Goal: Task Accomplishment & Management: Manage account settings

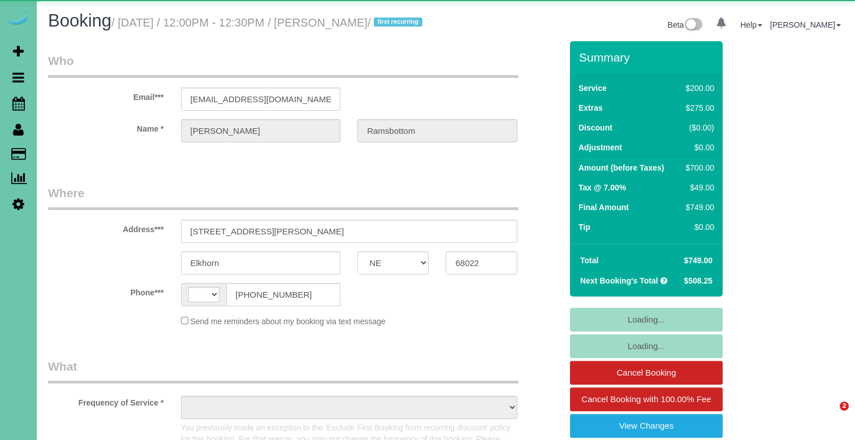
select select "NE"
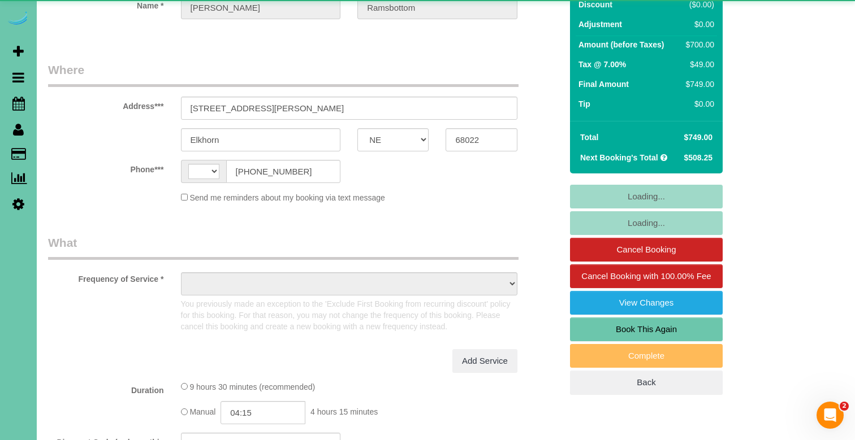
select select "string:[GEOGRAPHIC_DATA]"
select select "object:672"
select select "string:fspay-a946beaf-58dd-42fe-ba30-2e7877fc1751"
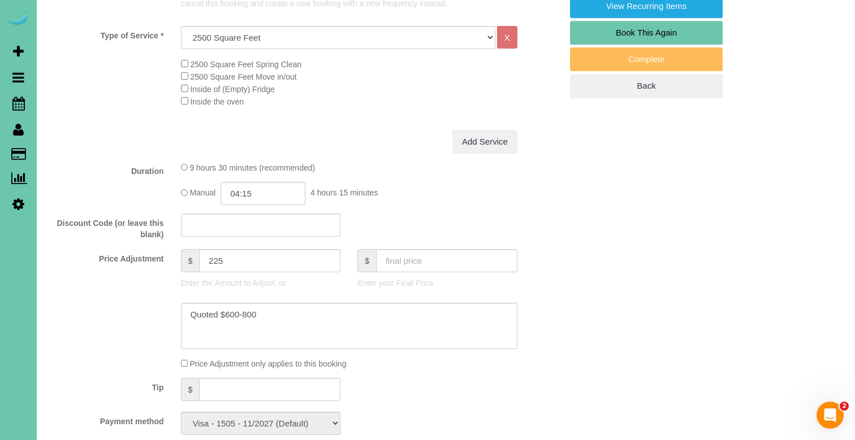
select select "object:775"
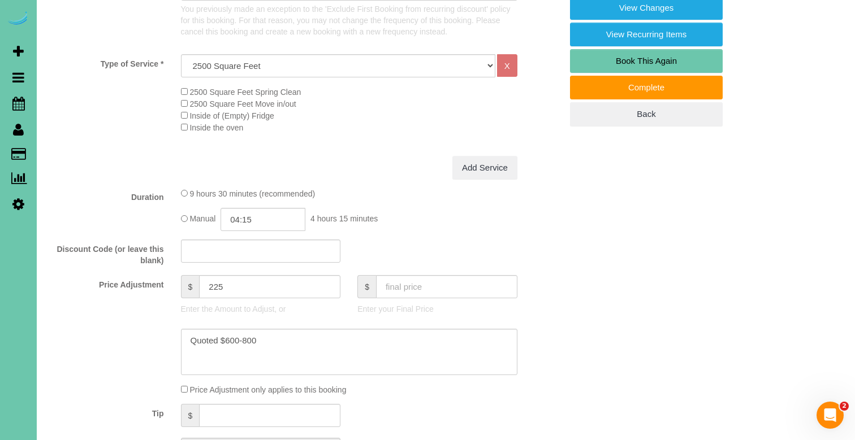
scroll to position [421, 0]
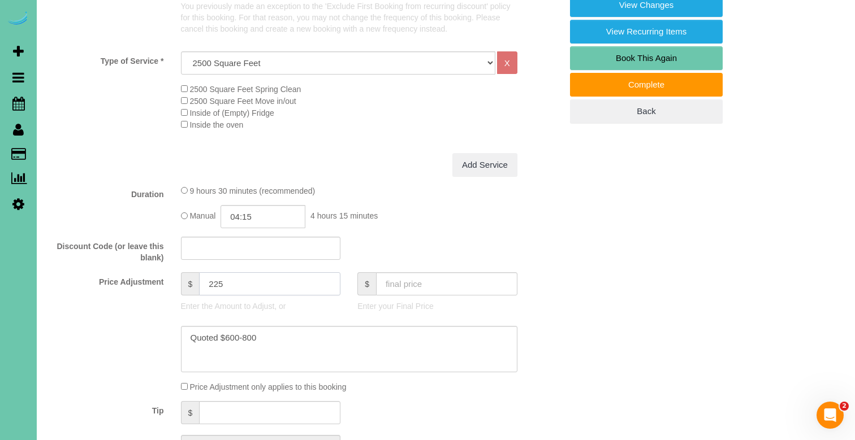
click at [213, 293] on input "225" at bounding box center [269, 283] width 141 height 23
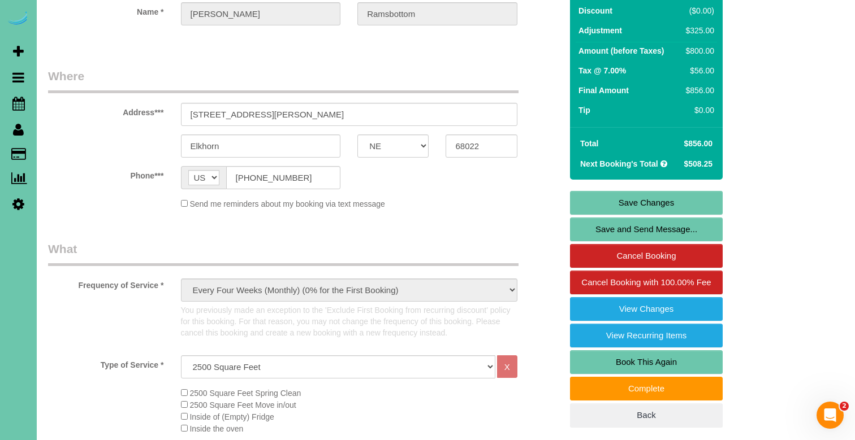
scroll to position [118, 0]
type input "325"
click at [632, 214] on link "Save Changes" at bounding box center [646, 202] width 153 height 24
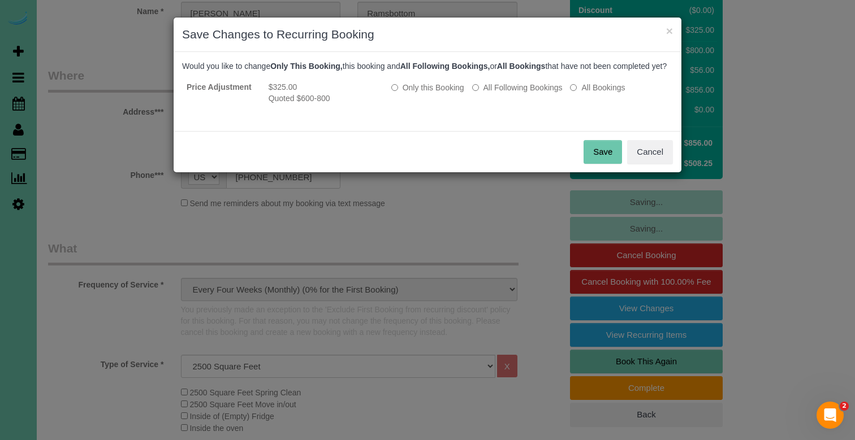
click at [589, 164] on button "Save" at bounding box center [602, 152] width 38 height 24
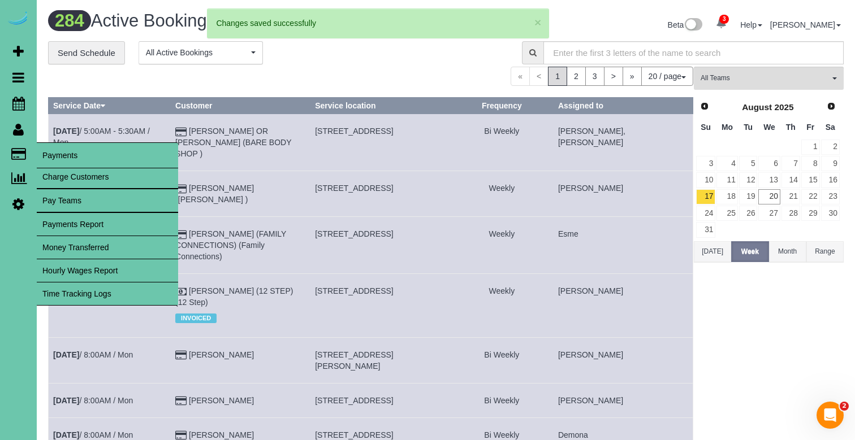
click at [65, 167] on span "Payments" at bounding box center [107, 155] width 141 height 26
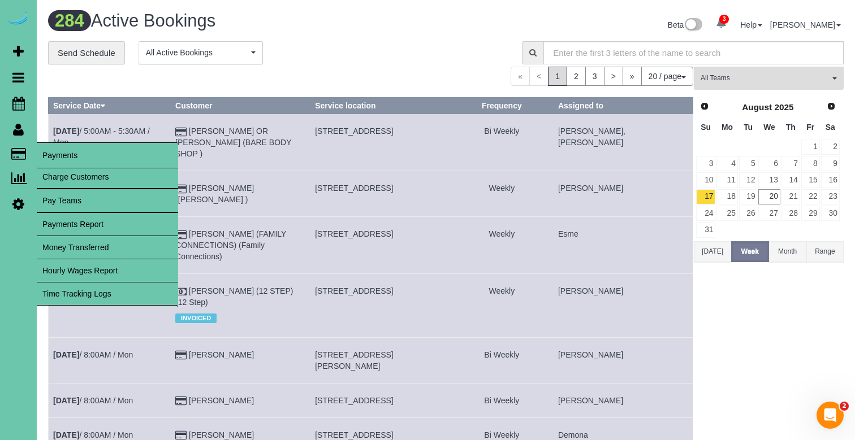
click at [65, 174] on link "Charge Customers" at bounding box center [107, 177] width 141 height 23
select select
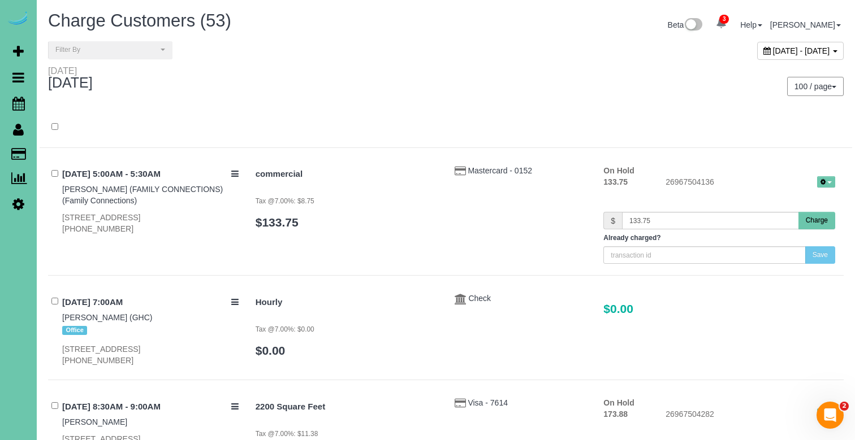
click at [773, 52] on span "[DATE] - [DATE]" at bounding box center [801, 50] width 57 height 9
type input "**********"
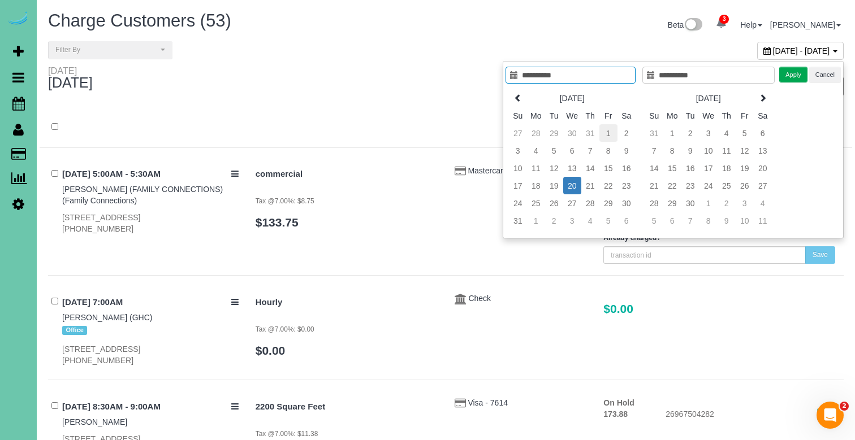
type input "**********"
click at [605, 136] on td "1" at bounding box center [608, 133] width 18 height 18
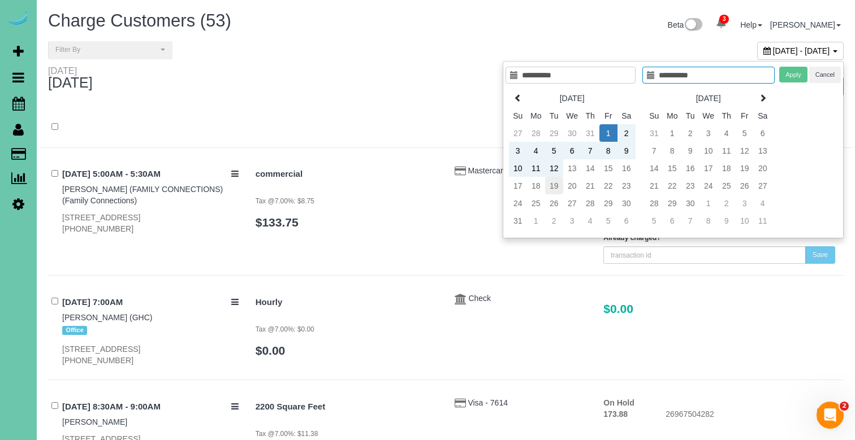
type input "**********"
click at [556, 187] on td "19" at bounding box center [554, 186] width 18 height 18
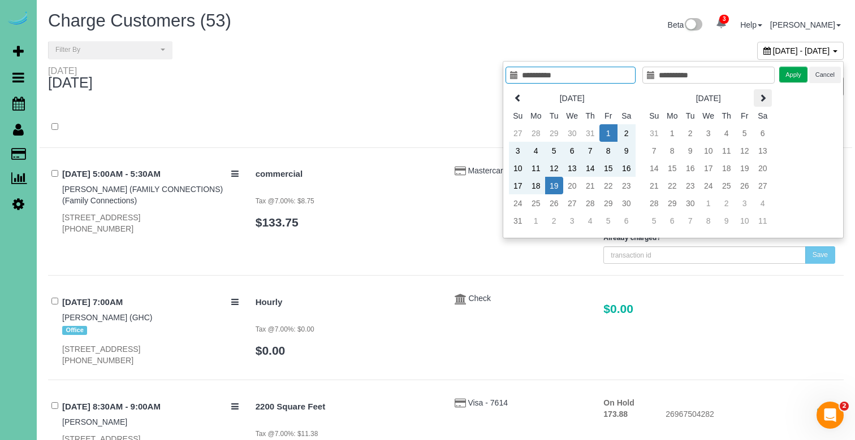
type input "**********"
click at [790, 73] on button "Apply" at bounding box center [793, 75] width 28 height 16
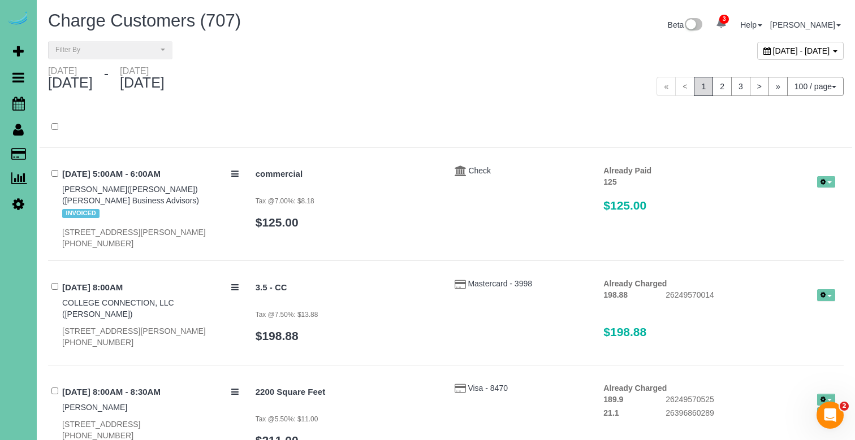
click at [126, 60] on div "**********" at bounding box center [446, 53] width 812 height 24
click at [132, 50] on span "Filter By" at bounding box center [106, 50] width 102 height 10
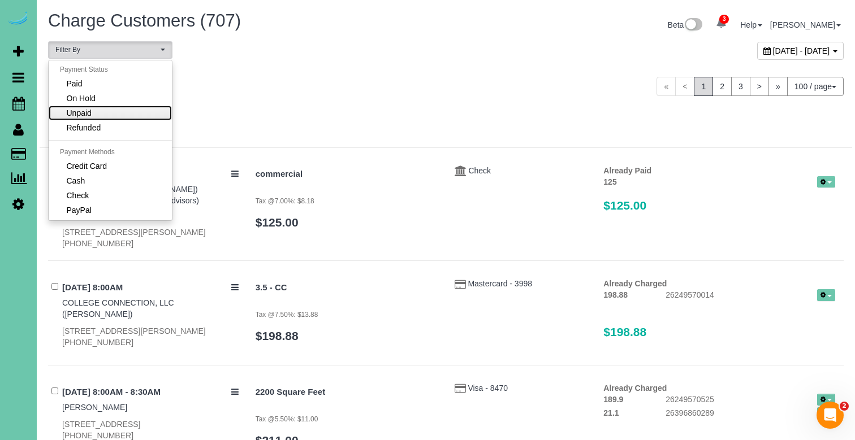
click at [128, 114] on link "Unpaid" at bounding box center [110, 113] width 123 height 15
select select "******"
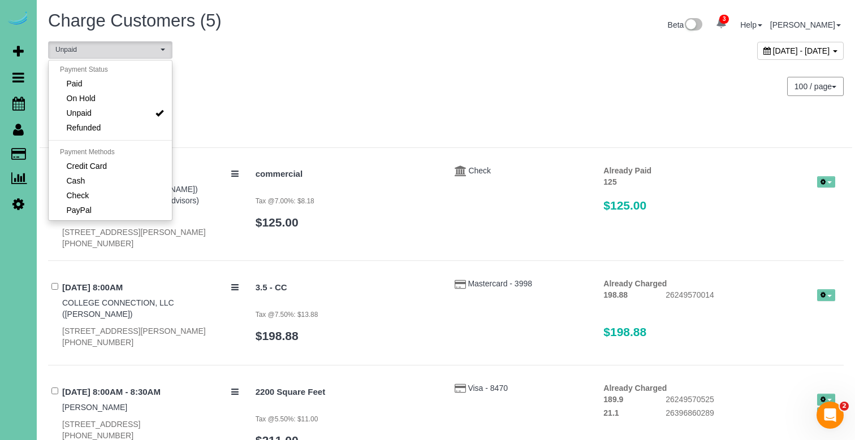
click at [394, 94] on div "[DATE] - [DATE]" at bounding box center [243, 81] width 406 height 30
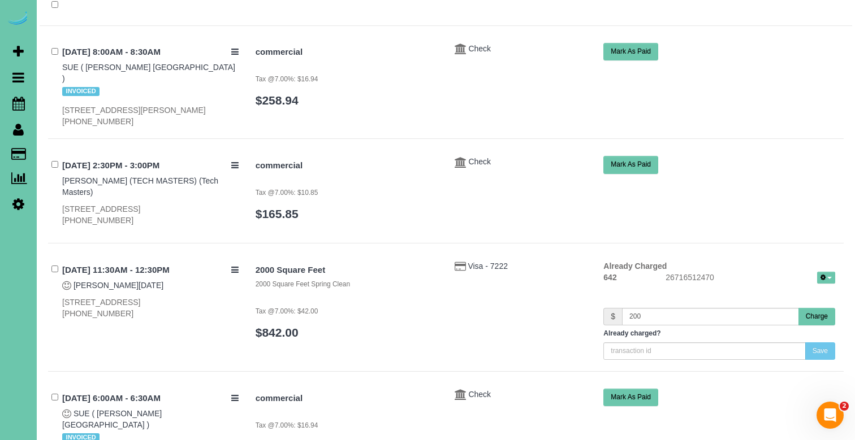
scroll to position [123, 0]
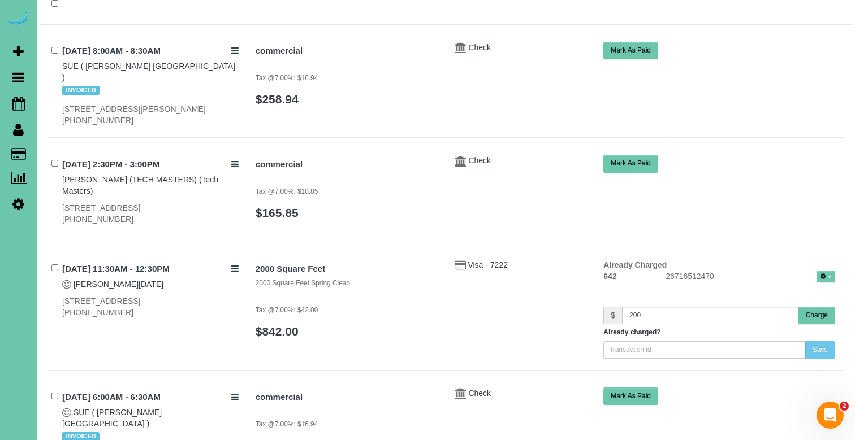
click at [815, 307] on button "Charge" at bounding box center [816, 316] width 37 height 18
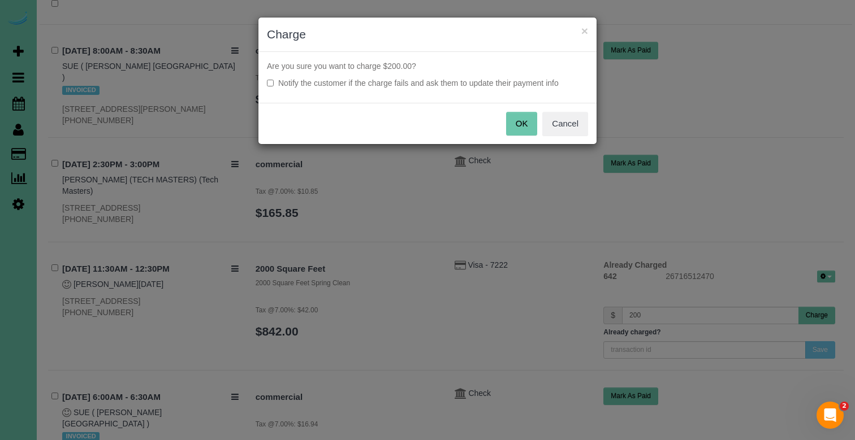
click at [511, 117] on button "OK" at bounding box center [522, 124] width 32 height 24
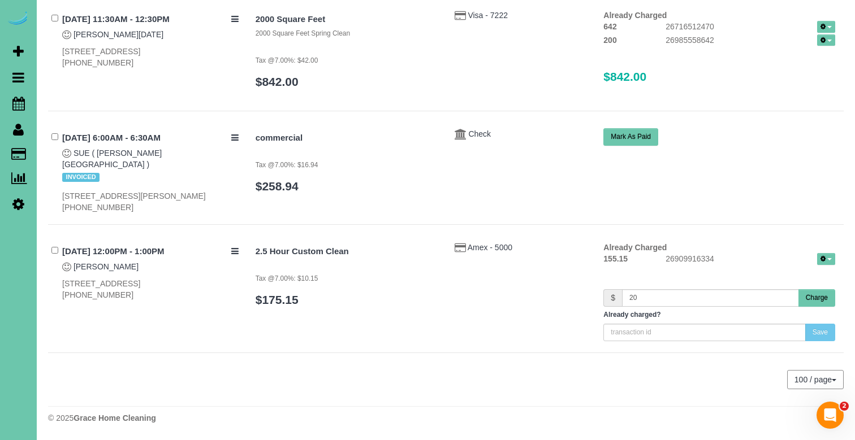
scroll to position [352, 0]
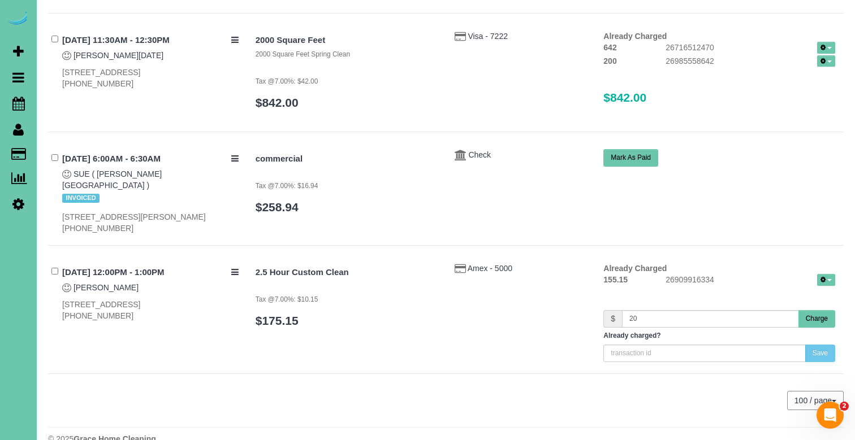
click at [817, 310] on button "Charge" at bounding box center [816, 319] width 37 height 18
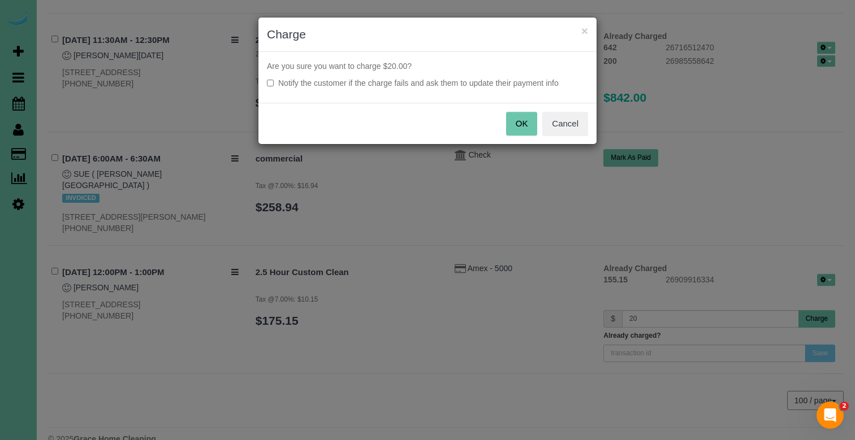
click at [511, 122] on button "OK" at bounding box center [522, 124] width 32 height 24
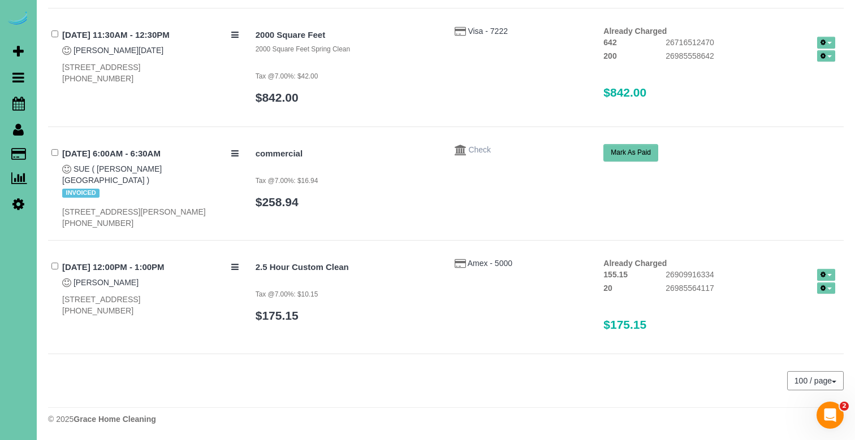
scroll to position [337, 0]
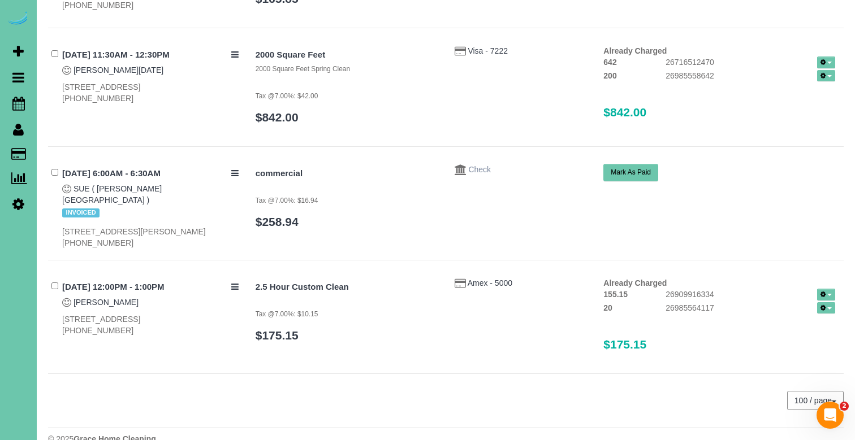
click at [477, 138] on div "[DATE] - [DATE] 100 / page 10 / page 20 / page 30 / page 40 / page 50 / page 10…" at bounding box center [445, 51] width 795 height 647
click at [479, 165] on span "Check" at bounding box center [479, 169] width 23 height 9
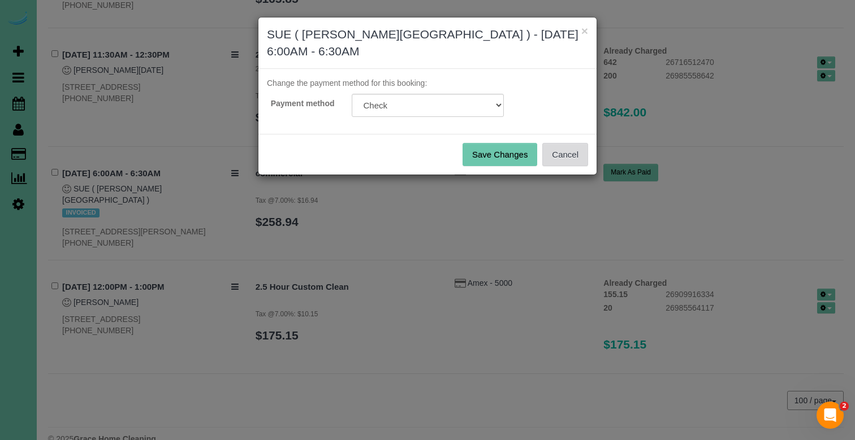
click at [554, 151] on button "Cancel" at bounding box center [565, 155] width 46 height 24
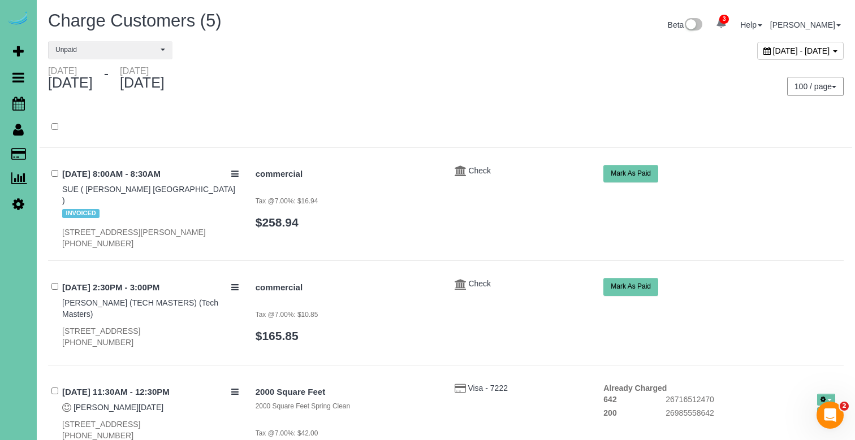
scroll to position [0, 0]
click at [773, 53] on span "[DATE] - [DATE]" at bounding box center [801, 50] width 57 height 9
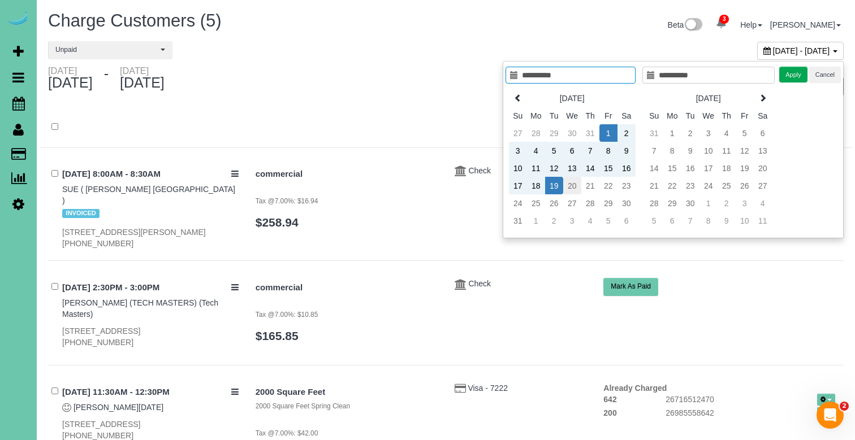
type input "**********"
click at [566, 181] on td "20" at bounding box center [572, 186] width 18 height 18
type input "**********"
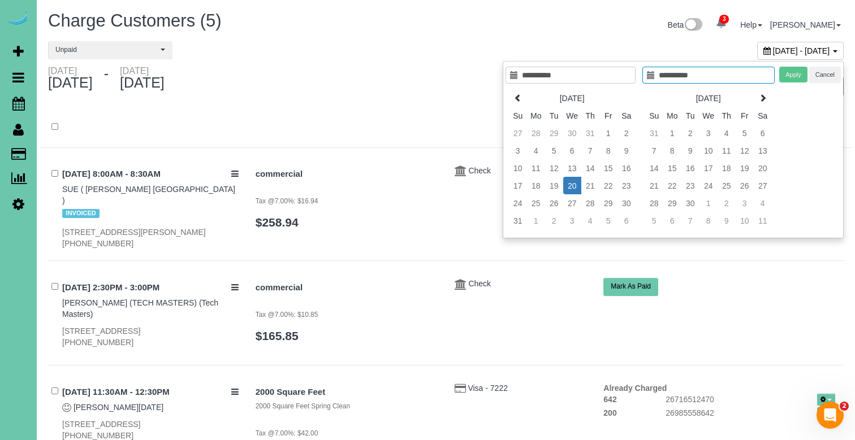
click at [566, 181] on td "20" at bounding box center [572, 186] width 18 height 18
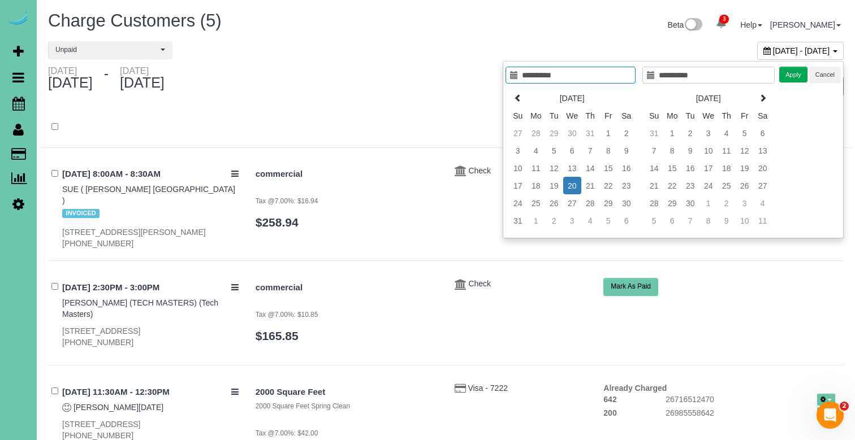
type input "**********"
click at [794, 75] on button "Apply" at bounding box center [793, 75] width 28 height 16
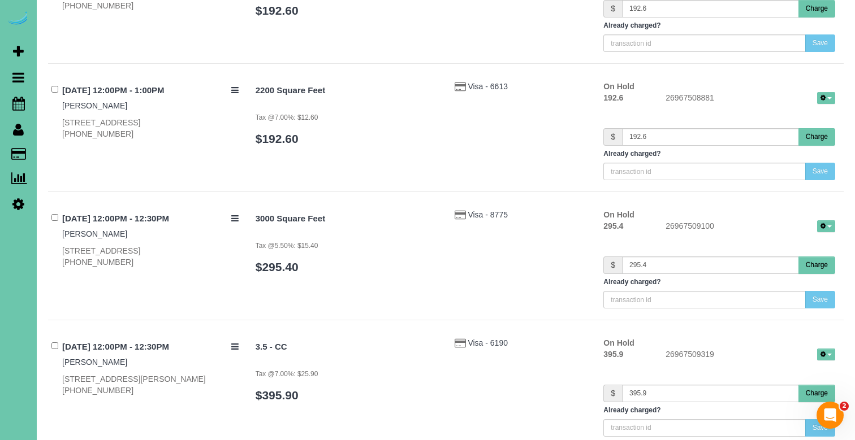
scroll to position [3866, 0]
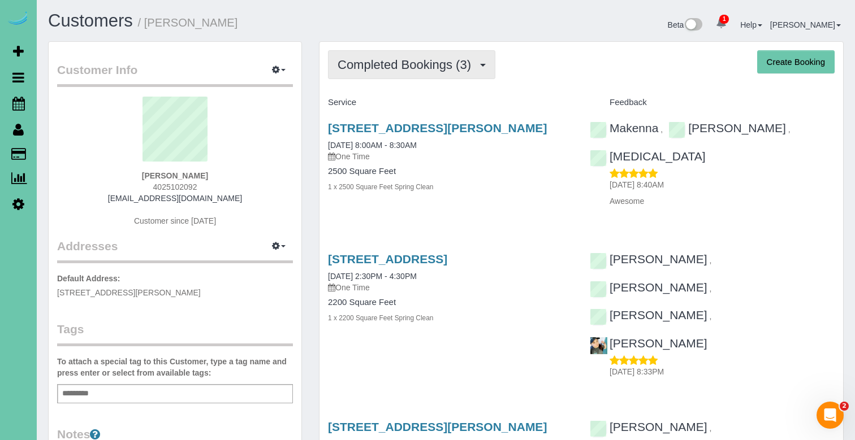
click at [386, 68] on span "Completed Bookings (3)" at bounding box center [406, 65] width 139 height 14
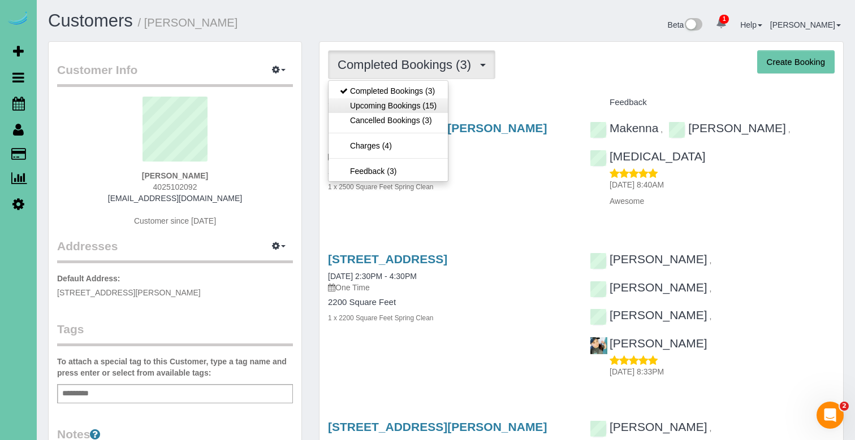
click at [375, 111] on link "Upcoming Bookings (15)" at bounding box center [387, 105] width 119 height 15
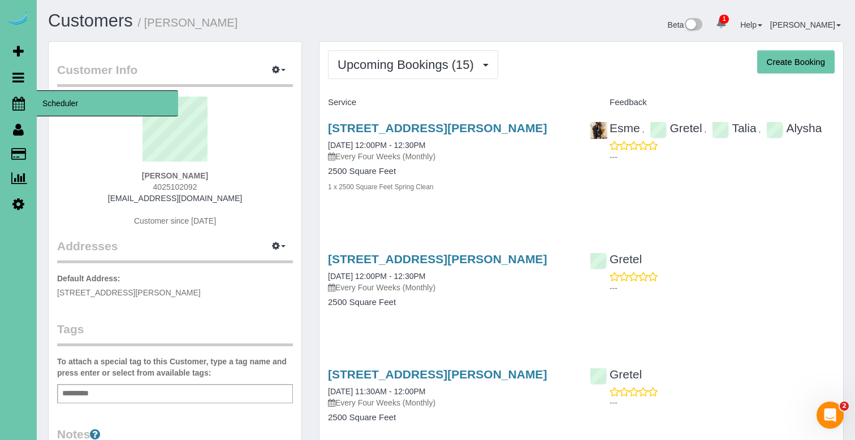
click at [25, 106] on link "Scheduler" at bounding box center [18, 103] width 37 height 26
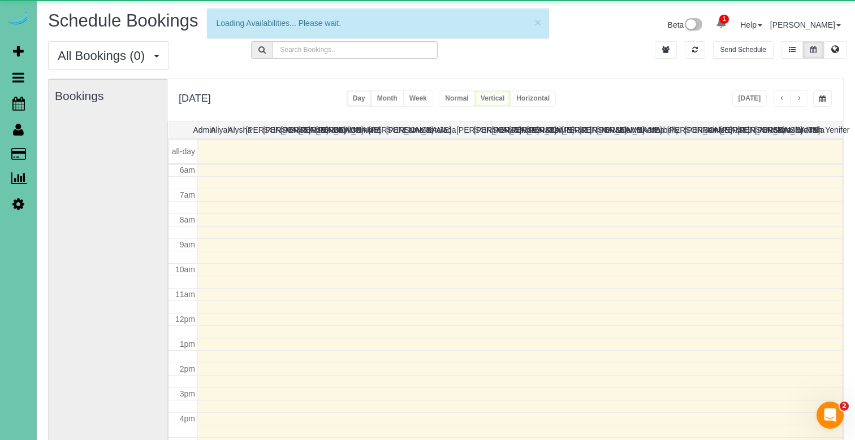
scroll to position [150, 0]
